Goal: Navigation & Orientation: Find specific page/section

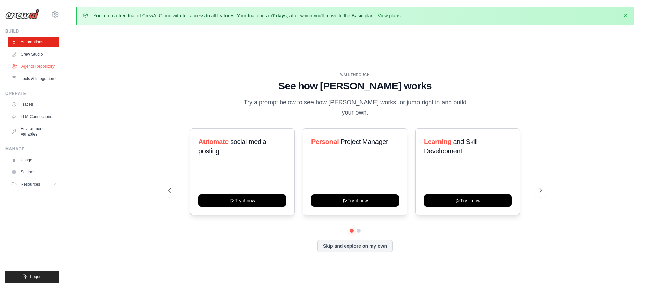
click at [48, 67] on link "Agents Repository" at bounding box center [34, 66] width 51 height 11
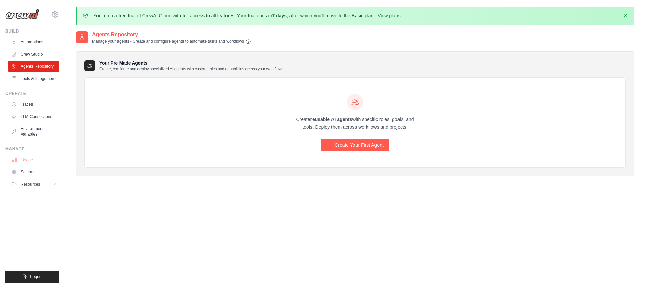
click at [35, 163] on link "Usage" at bounding box center [34, 159] width 51 height 11
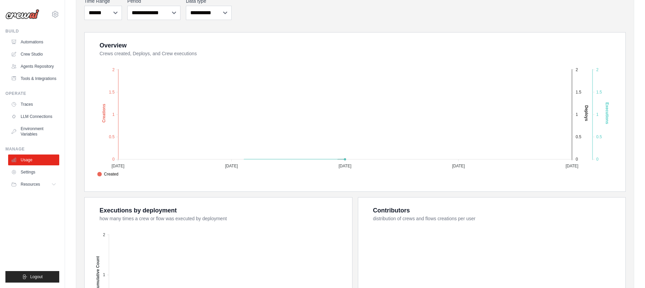
scroll to position [124, 0]
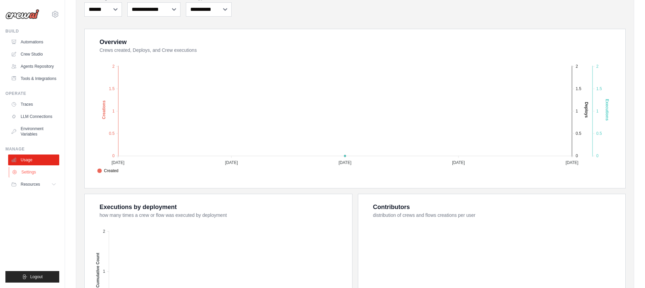
click at [36, 174] on link "Settings" at bounding box center [34, 172] width 51 height 11
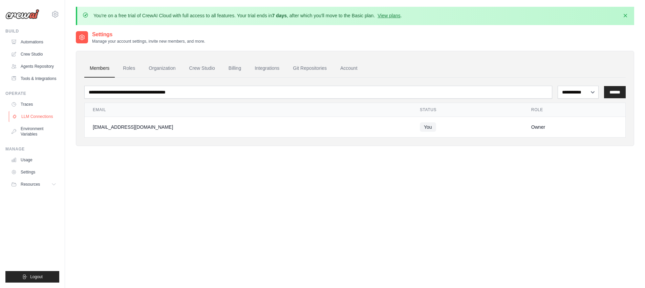
click at [37, 118] on link "LLM Connections" at bounding box center [34, 116] width 51 height 11
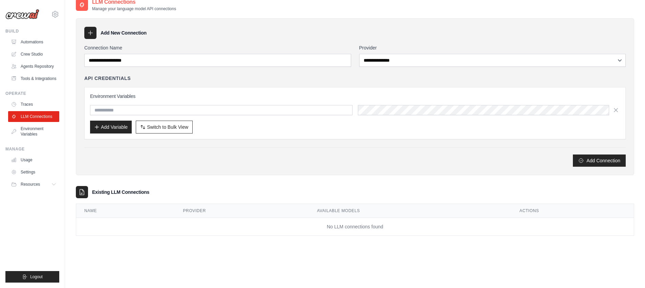
scroll to position [37, 0]
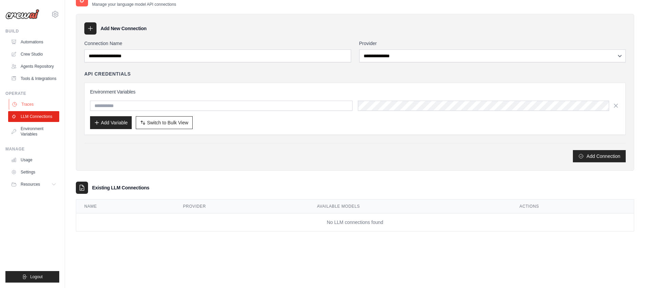
click at [23, 102] on link "Traces" at bounding box center [34, 104] width 51 height 11
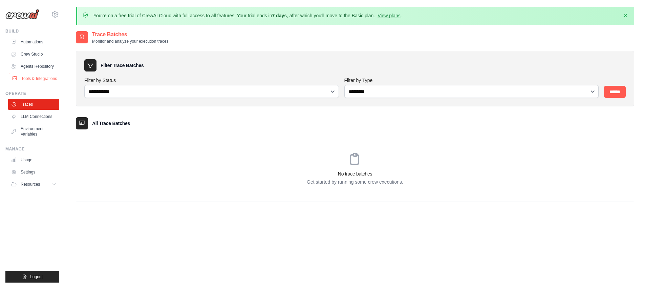
click at [40, 79] on link "Tools & Integrations" at bounding box center [34, 78] width 51 height 11
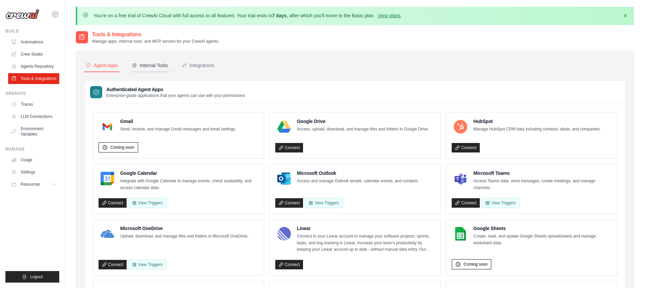
click at [158, 64] on div "Internal Tools" at bounding box center [150, 65] width 36 height 7
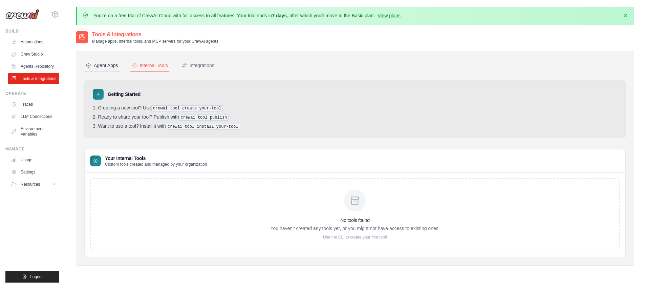
click at [114, 66] on div "Agent Apps" at bounding box center [102, 65] width 33 height 7
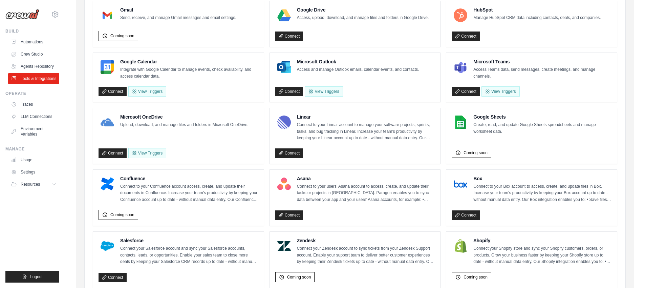
scroll to position [121, 0]
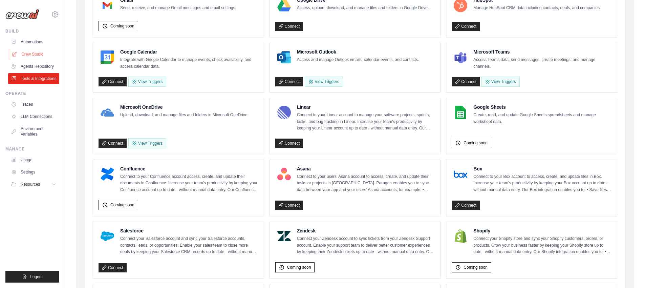
click at [26, 51] on link "Crew Studio" at bounding box center [34, 54] width 51 height 11
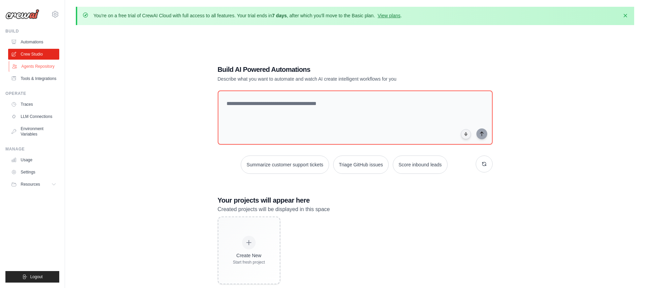
click at [26, 70] on link "Agents Repository" at bounding box center [34, 66] width 51 height 11
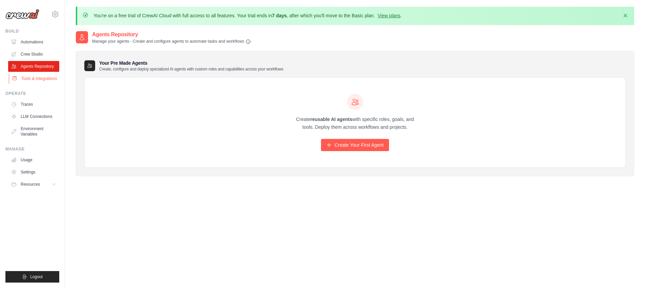
click at [29, 80] on link "Tools & Integrations" at bounding box center [34, 78] width 51 height 11
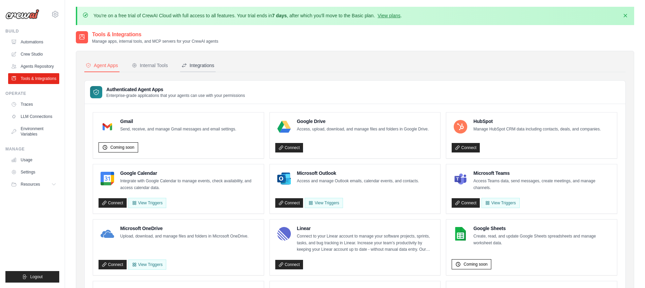
click at [197, 68] on button "Integrations" at bounding box center [198, 65] width 36 height 13
